Goal: Information Seeking & Learning: Learn about a topic

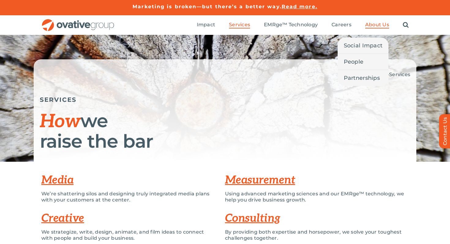
click at [372, 25] on span "About Us" at bounding box center [377, 25] width 24 height 6
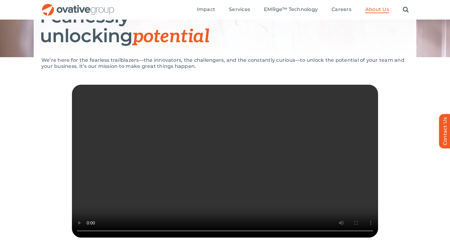
scroll to position [104, 0]
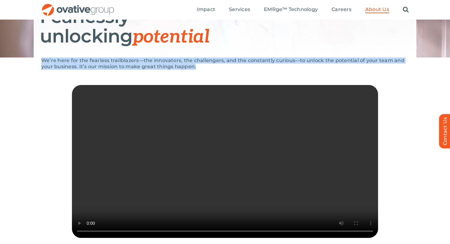
drag, startPoint x: 202, startPoint y: 66, endPoint x: 41, endPoint y: 61, distance: 160.5
click at [41, 61] on p "We’re here for the fearless trailblazers—the innovators, the challengers, and t…" at bounding box center [224, 64] width 367 height 12
copy p "We’re here for the fearless trailblazers—the innovators, the challengers, and t…"
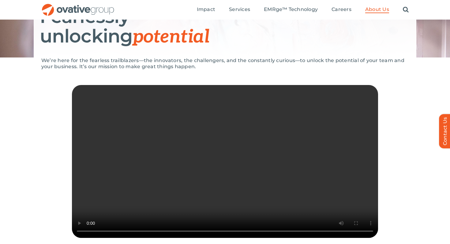
click at [8, 184] on div "We’re here for the fearless trailblazers—the innovators, the challengers, and t…" at bounding box center [225, 159] width 450 height 202
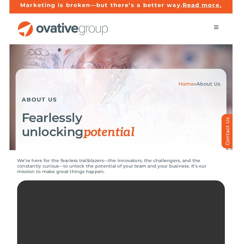
scroll to position [0, 0]
